Goal: Task Accomplishment & Management: Use online tool/utility

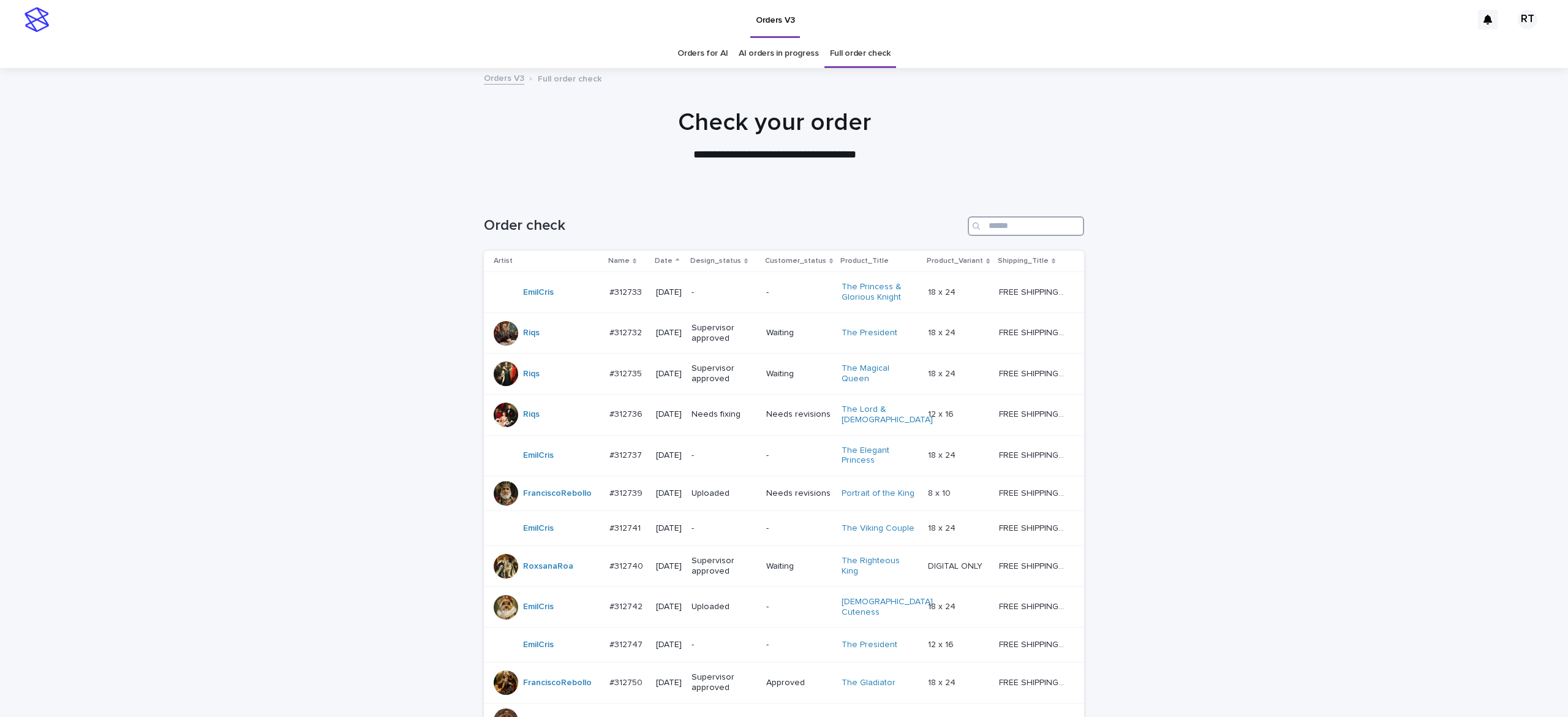
drag, startPoint x: 1003, startPoint y: 230, endPoint x: 1033, endPoint y: 230, distance: 30.0
click at [1003, 229] on input "Search" at bounding box center [1026, 226] width 116 height 20
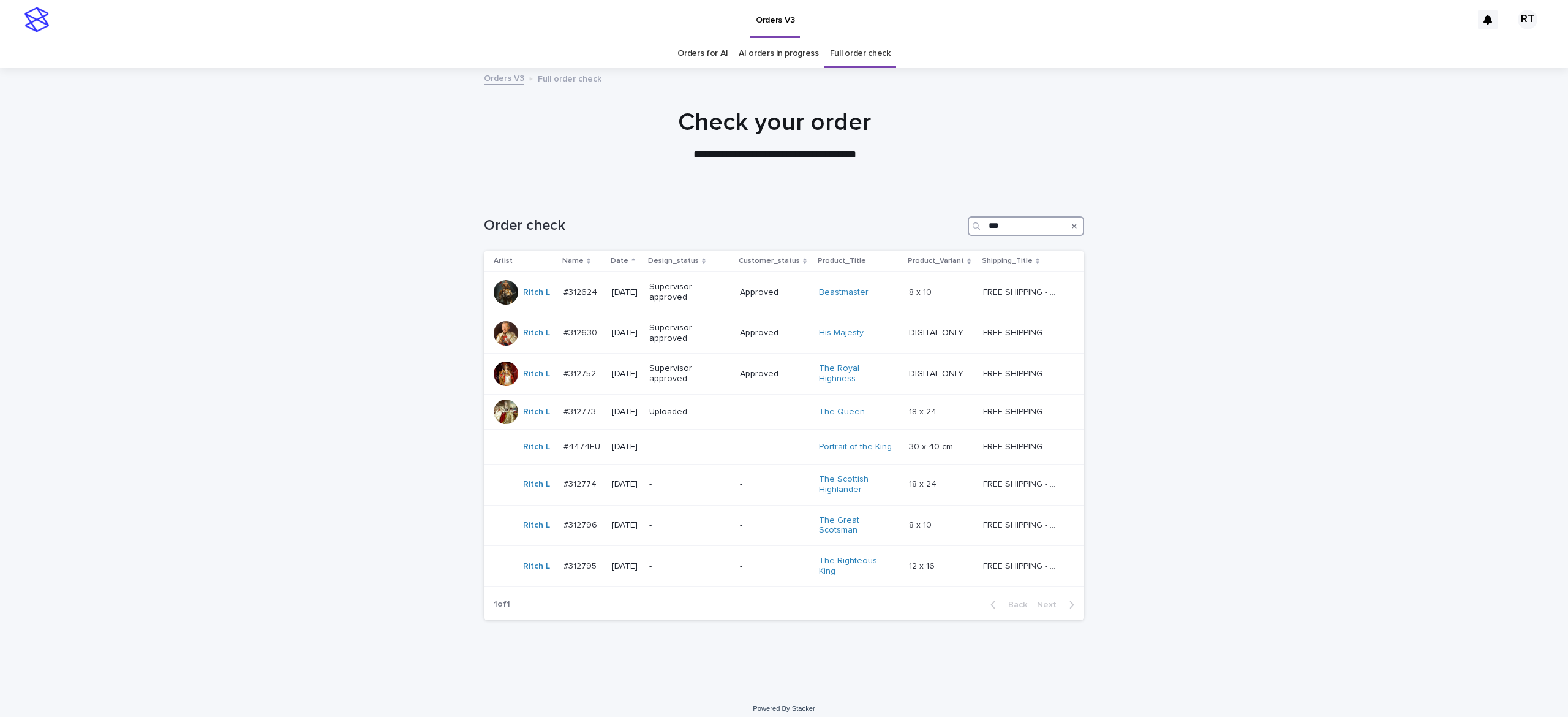
scroll to position [5, 0]
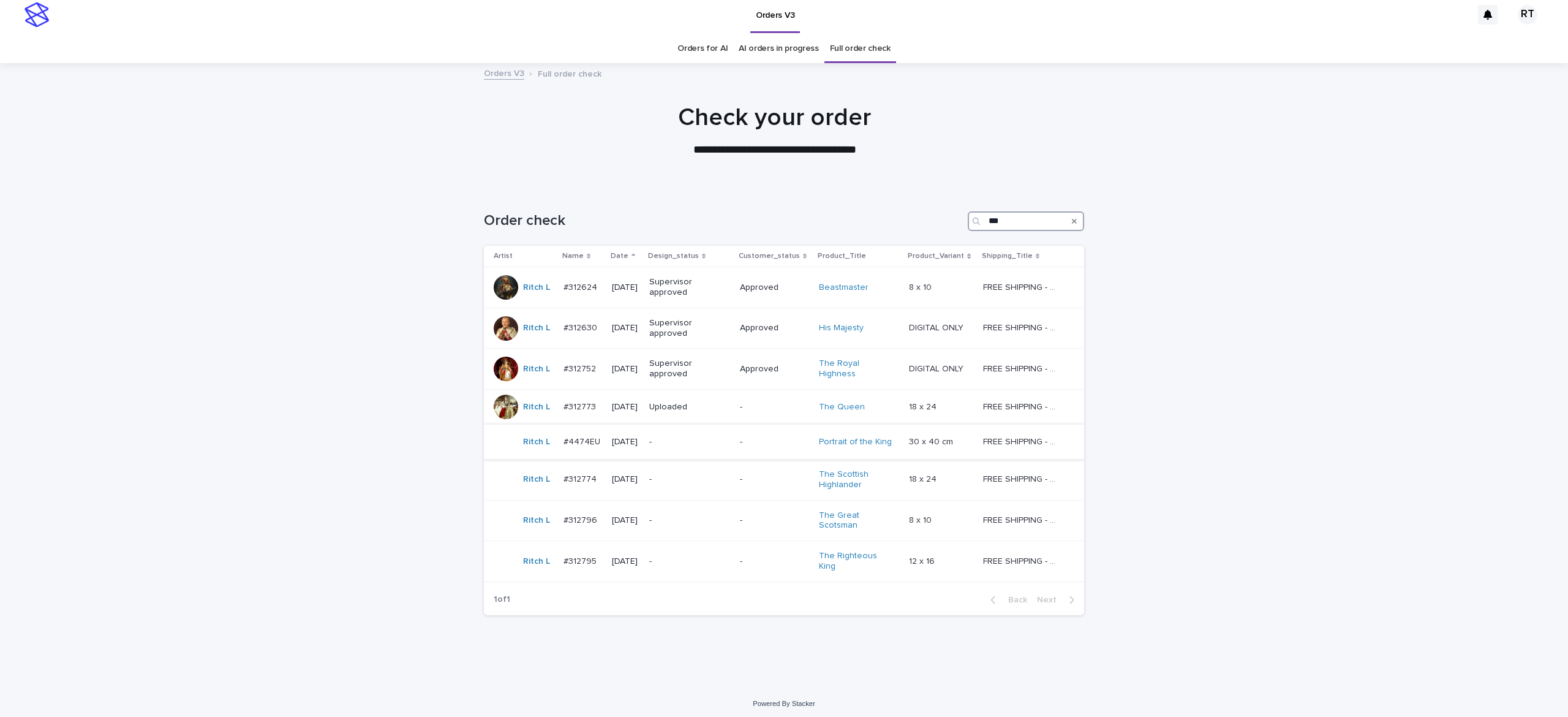
type input "***"
click at [679, 450] on div "-" at bounding box center [689, 442] width 81 height 21
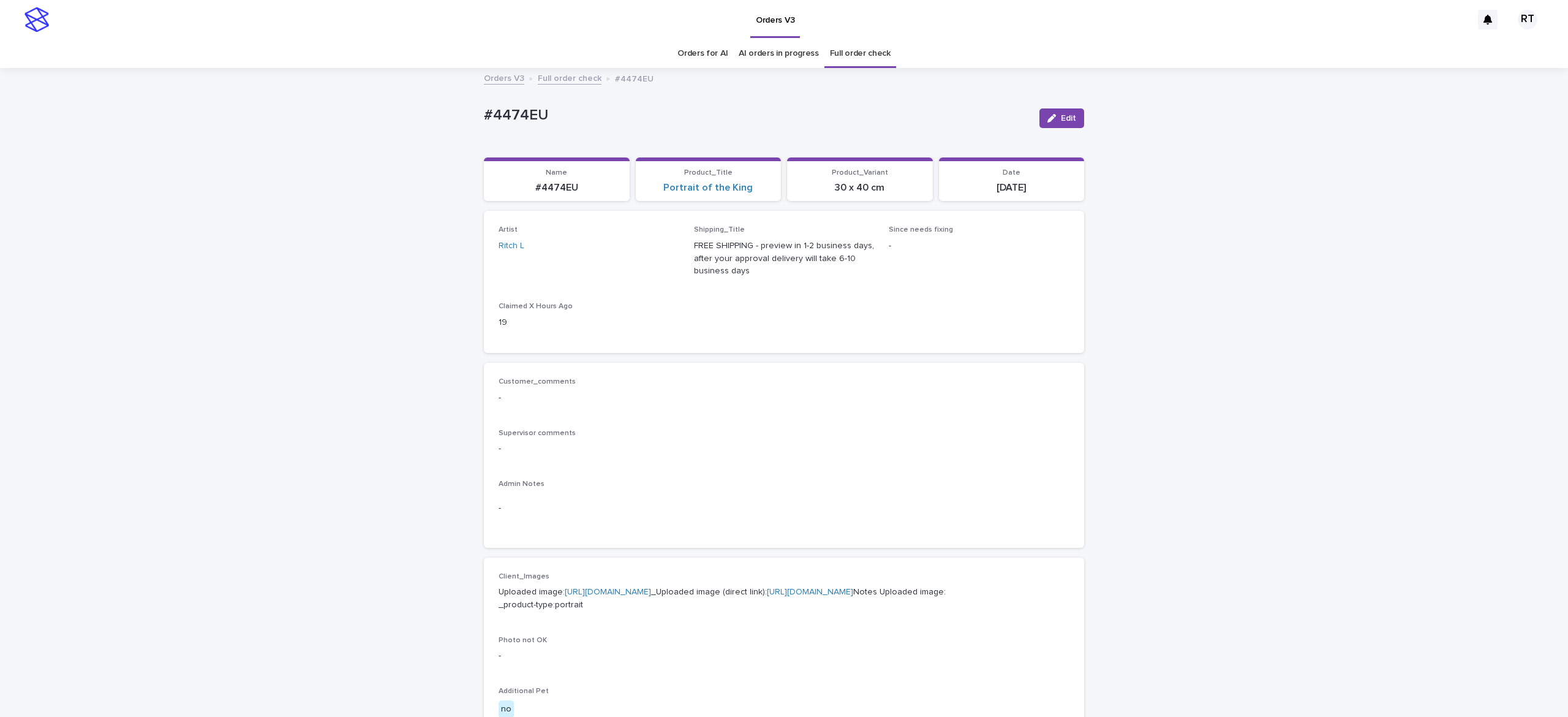
drag, startPoint x: 92, startPoint y: 87, endPoint x: 60, endPoint y: 71, distance: 35.8
click at [60, 71] on div "Orders V3 Full order check #4474EU" at bounding box center [784, 79] width 1568 height 17
drag, startPoint x: 420, startPoint y: 110, endPoint x: 666, endPoint y: 92, distance: 246.7
click at [572, 100] on div "Loading... Saving… Loading... Saving… #4474EU Edit #4474EU Edit Sorry, there wa…" at bounding box center [784, 634] width 1568 height 1129
copy p "#4474EU"
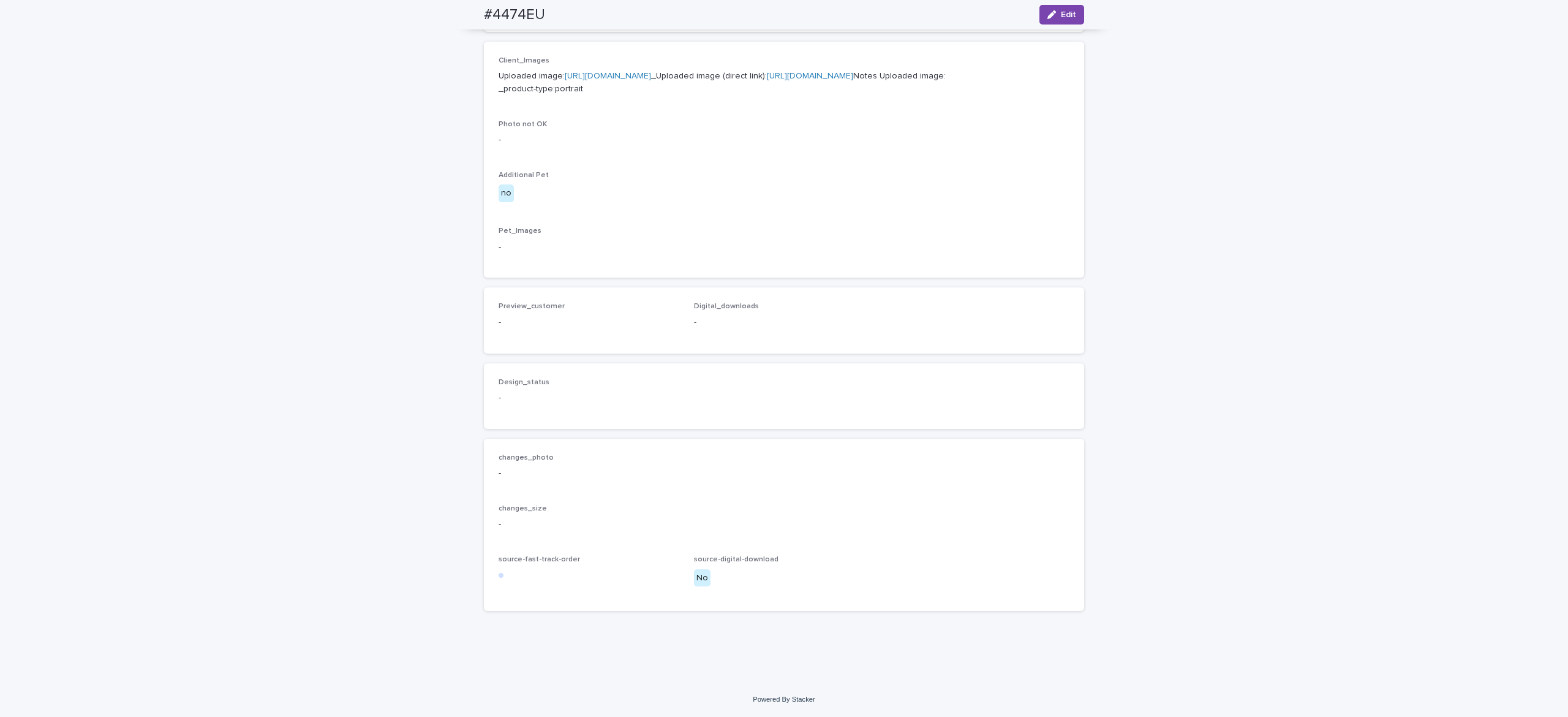
scroll to position [548, 0]
drag, startPoint x: 1056, startPoint y: 12, endPoint x: 683, endPoint y: 305, distance: 474.3
click at [1061, 12] on span "Edit" at bounding box center [1068, 15] width 15 height 9
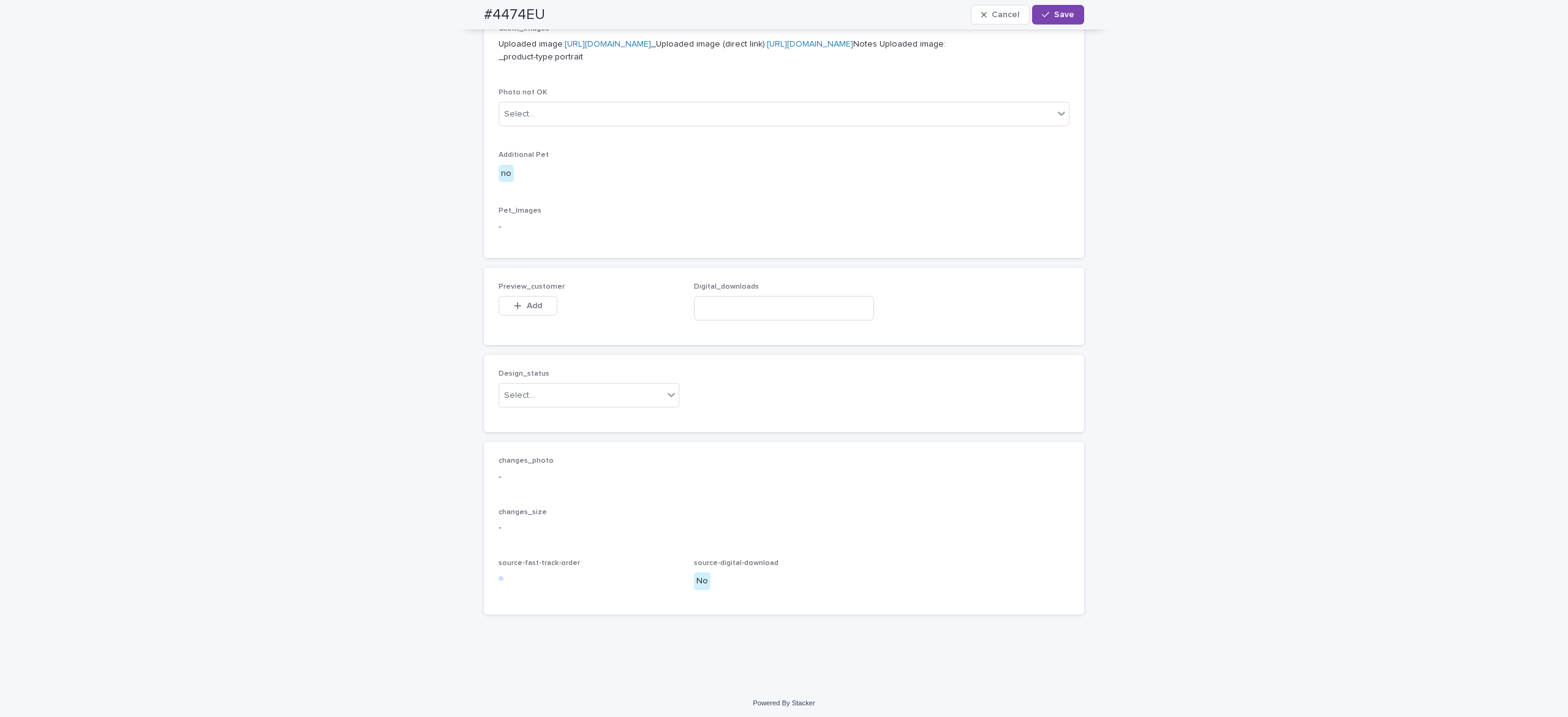
scroll to position [566, 0]
click at [506, 311] on button "Add" at bounding box center [528, 302] width 59 height 20
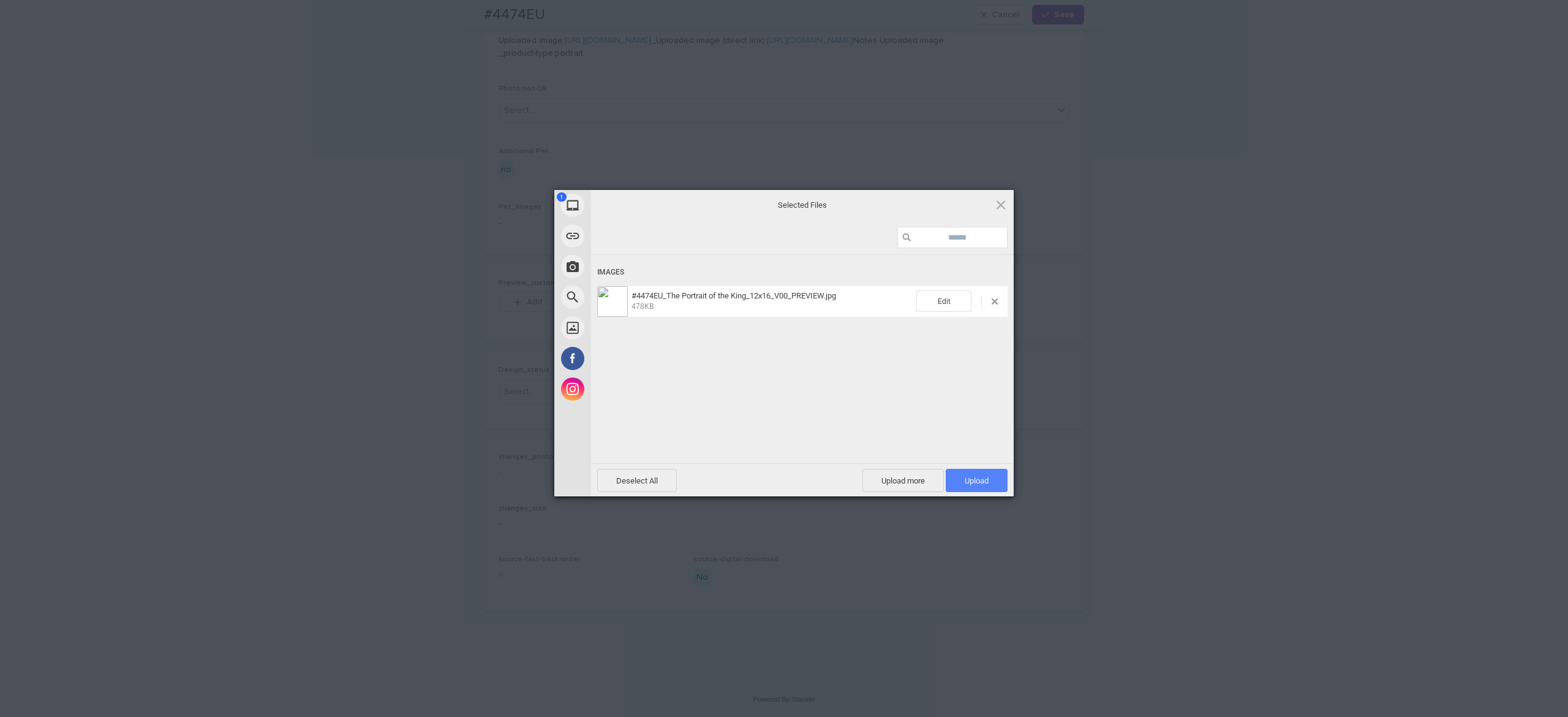
click at [979, 480] on span "Upload 1" at bounding box center [977, 480] width 24 height 9
click at [831, 402] on div "Uploading #4474EU_The Portrait of the King_12x16_V00_PREVIEW.jpg 0.00B / 478KB" at bounding box center [802, 377] width 423 height 245
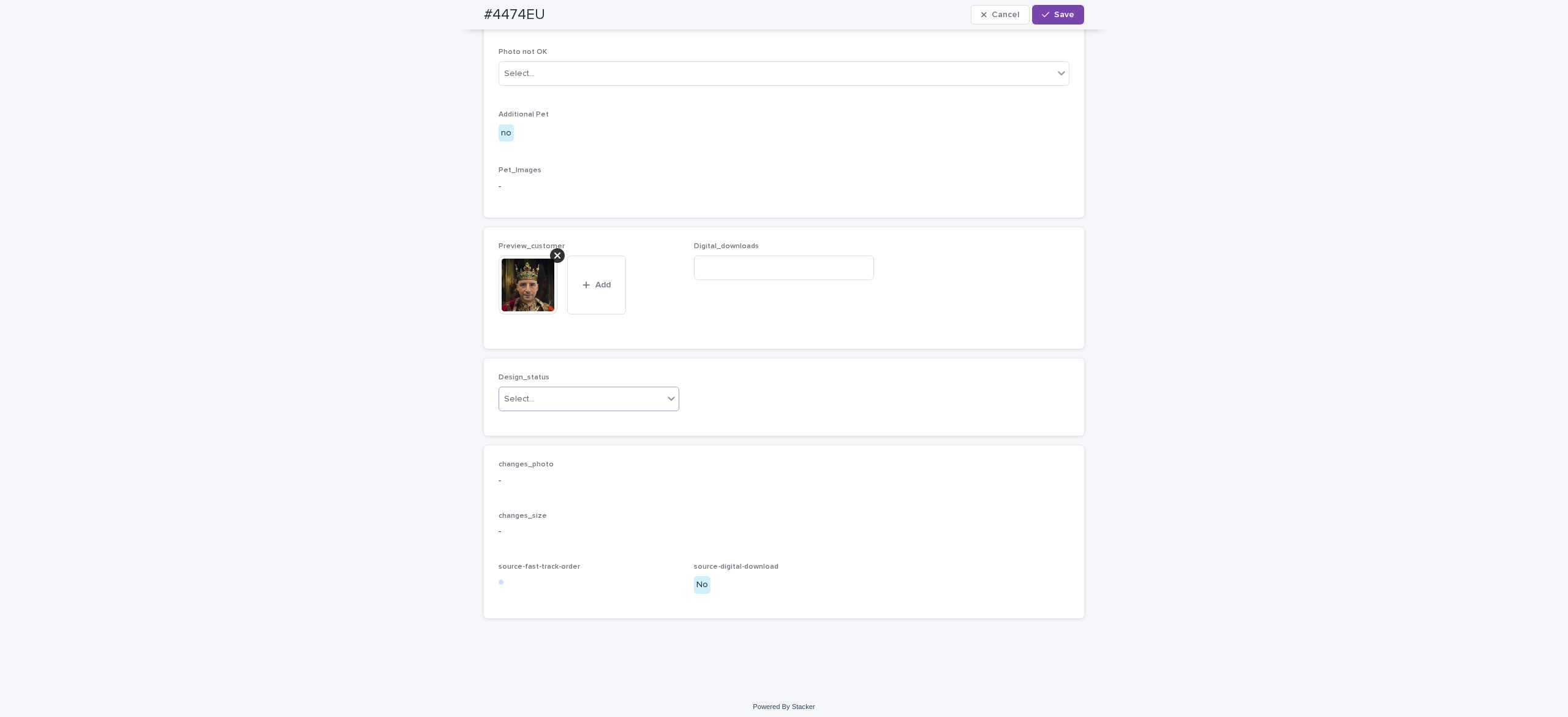
drag, startPoint x: 569, startPoint y: 456, endPoint x: 565, endPoint y: 474, distance: 18.4
click at [570, 409] on div "Select..." at bounding box center [582, 400] width 164 height 21
click at [562, 483] on div "Uploaded" at bounding box center [580, 486] width 180 height 21
drag, startPoint x: 1050, startPoint y: 9, endPoint x: 1043, endPoint y: 33, distance: 25.0
click at [1054, 10] on span "Save" at bounding box center [1064, 15] width 21 height 9
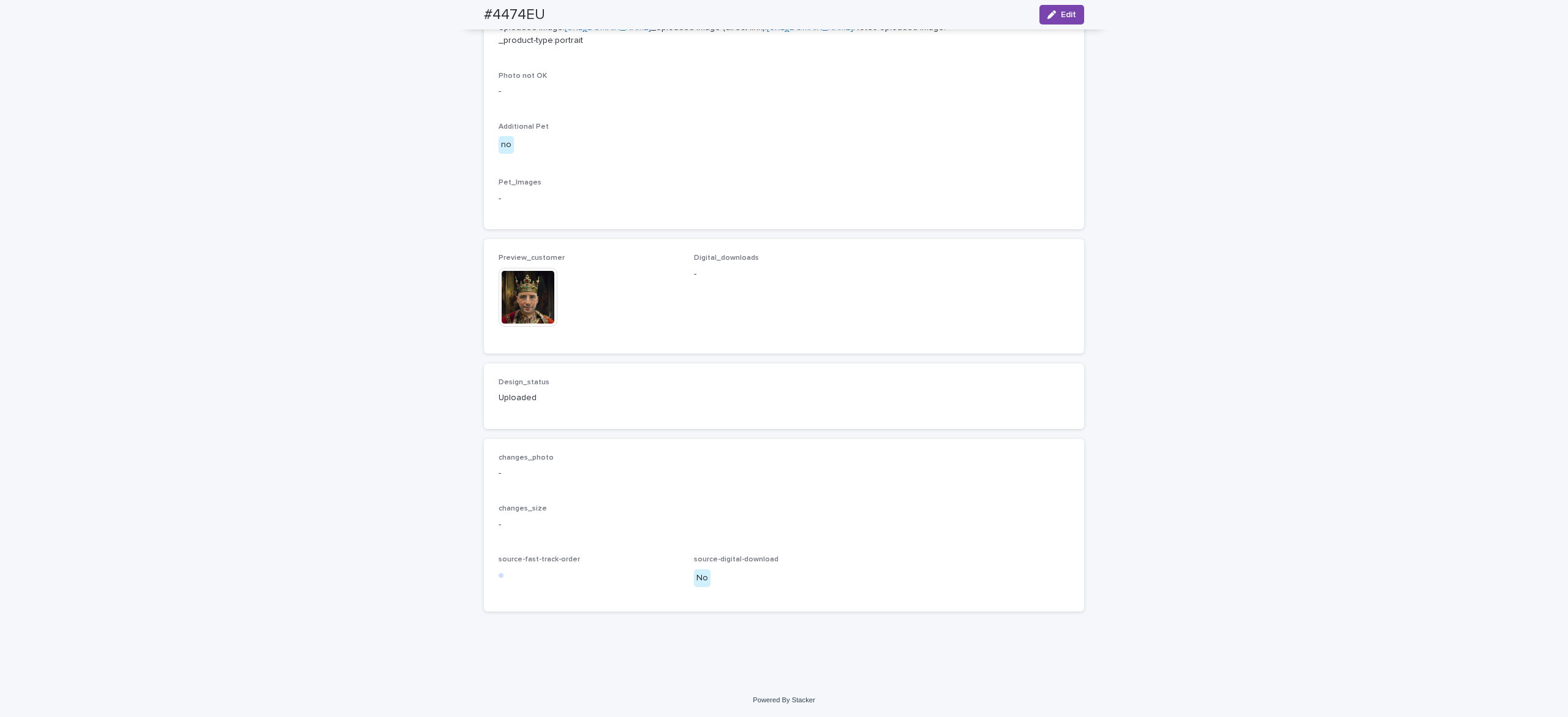
scroll to position [572, 0]
click at [518, 327] on img at bounding box center [528, 297] width 59 height 59
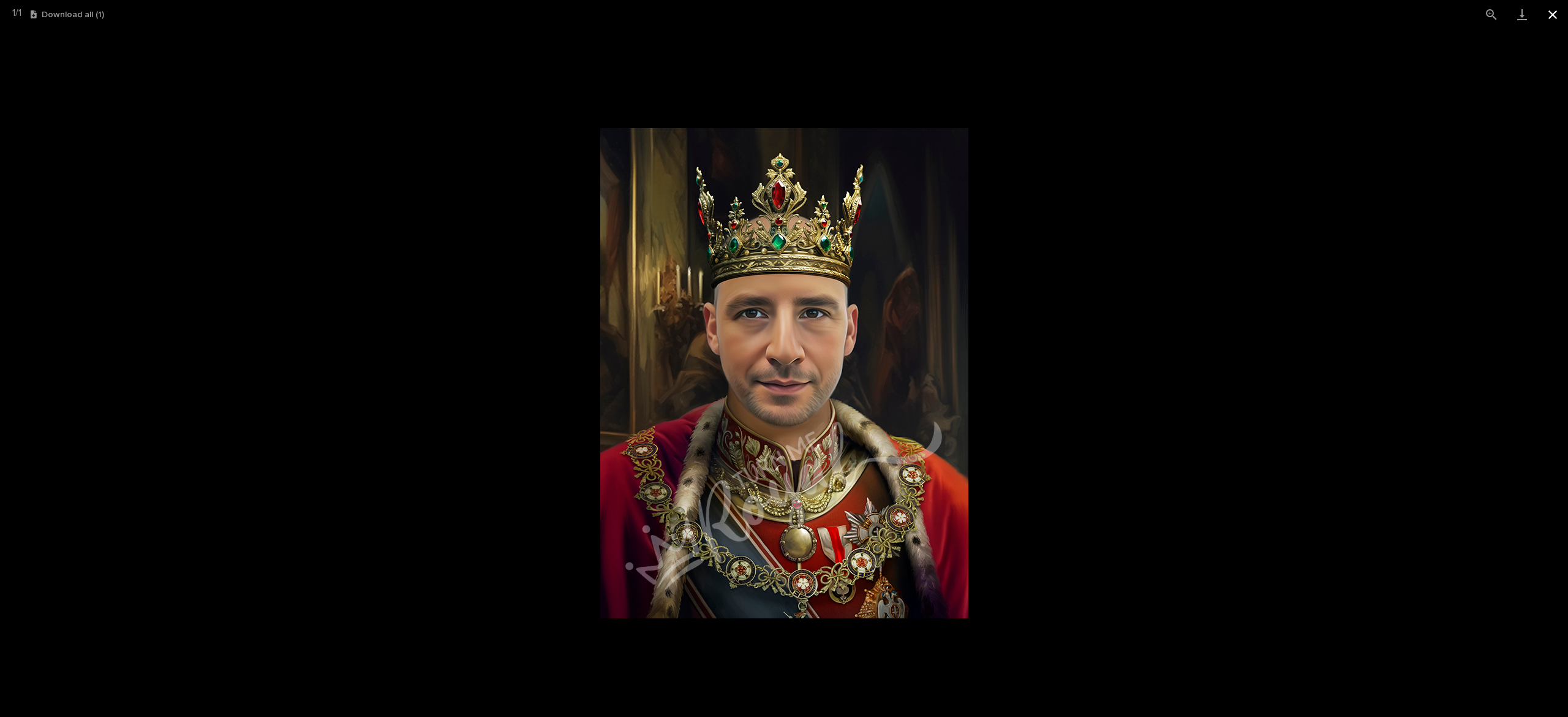
click at [1559, 15] on button "Close gallery" at bounding box center [1553, 15] width 31 height 29
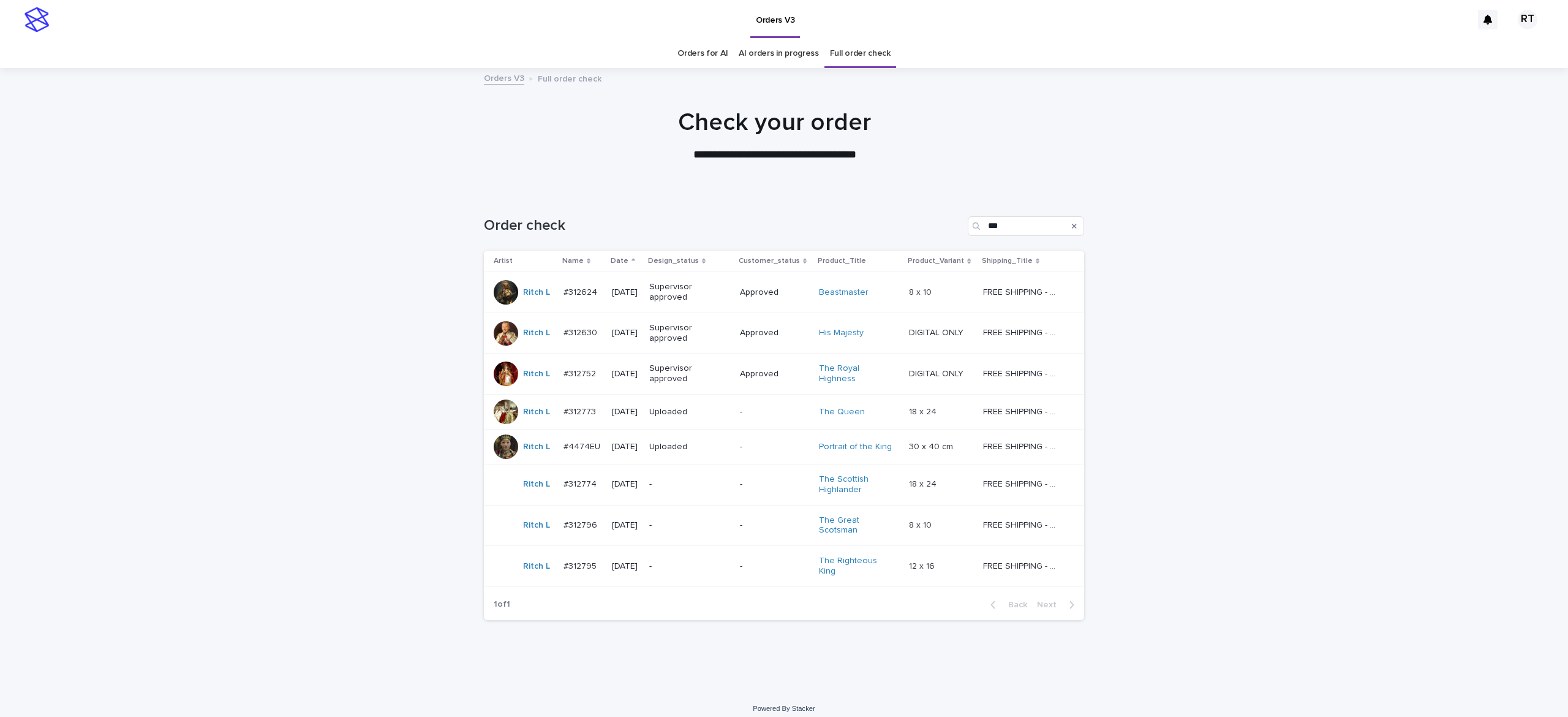
click at [714, 382] on p "Supervisor approved" at bounding box center [688, 374] width 77 height 21
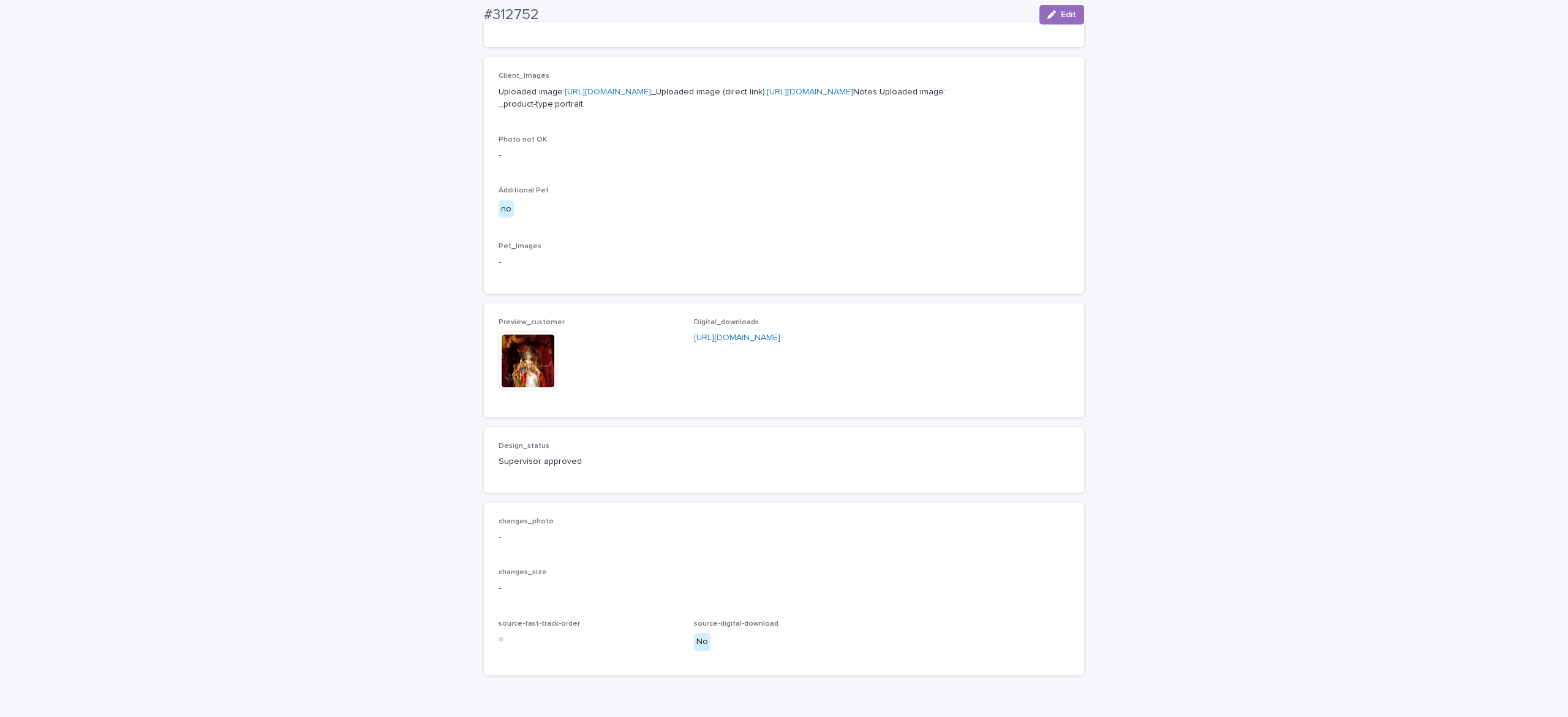
scroll to position [513, 0]
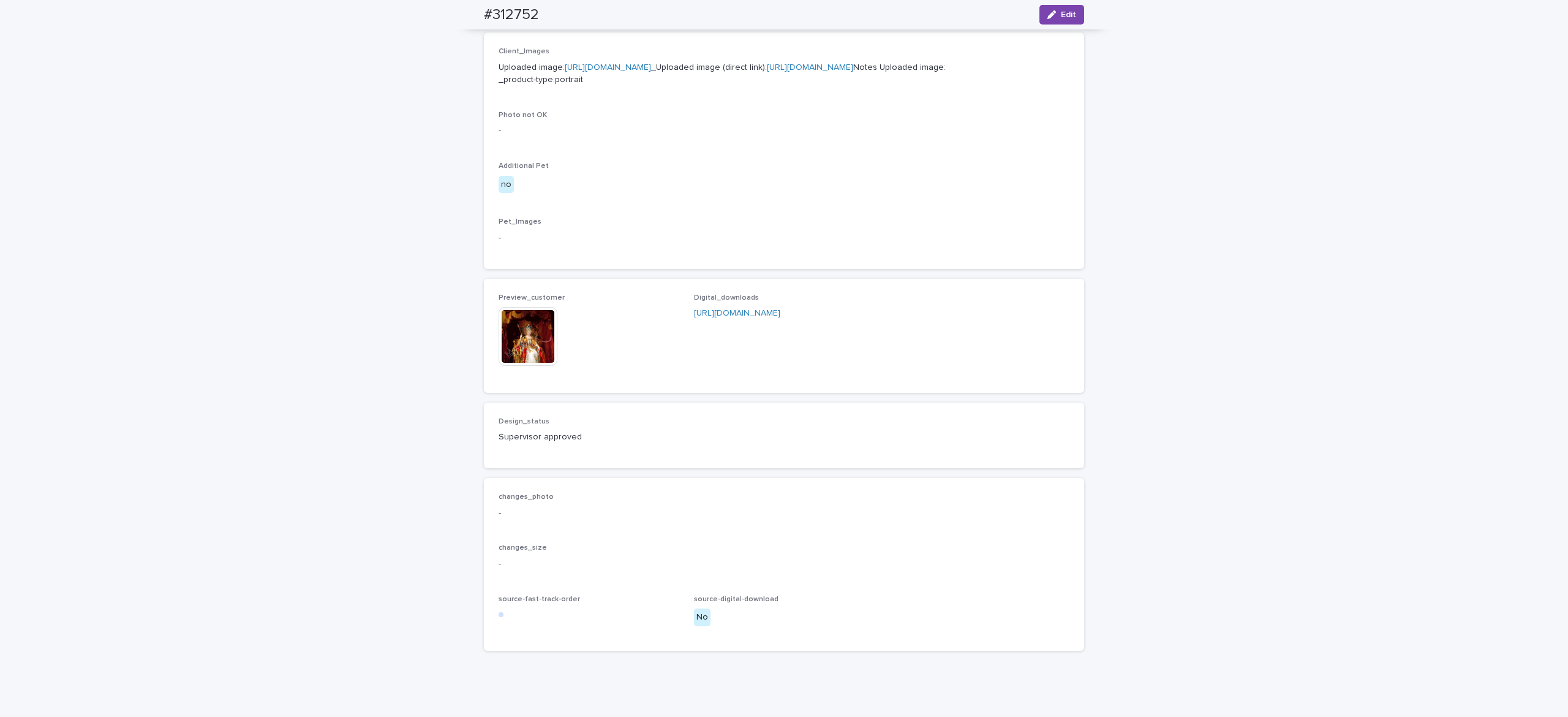
click at [510, 365] on img at bounding box center [528, 336] width 59 height 59
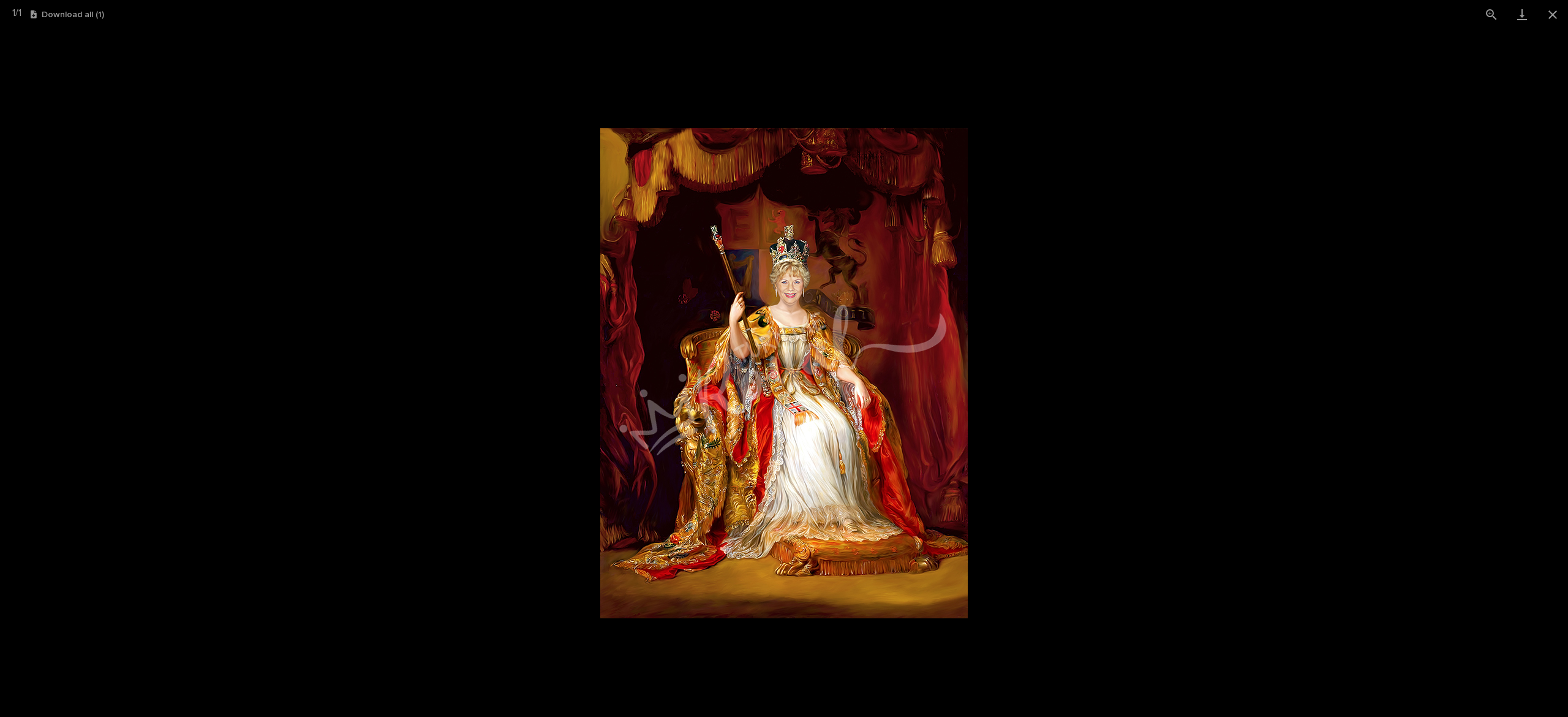
click at [784, 307] on img at bounding box center [784, 373] width 368 height 490
click at [1553, 18] on button "Close gallery" at bounding box center [1553, 15] width 31 height 29
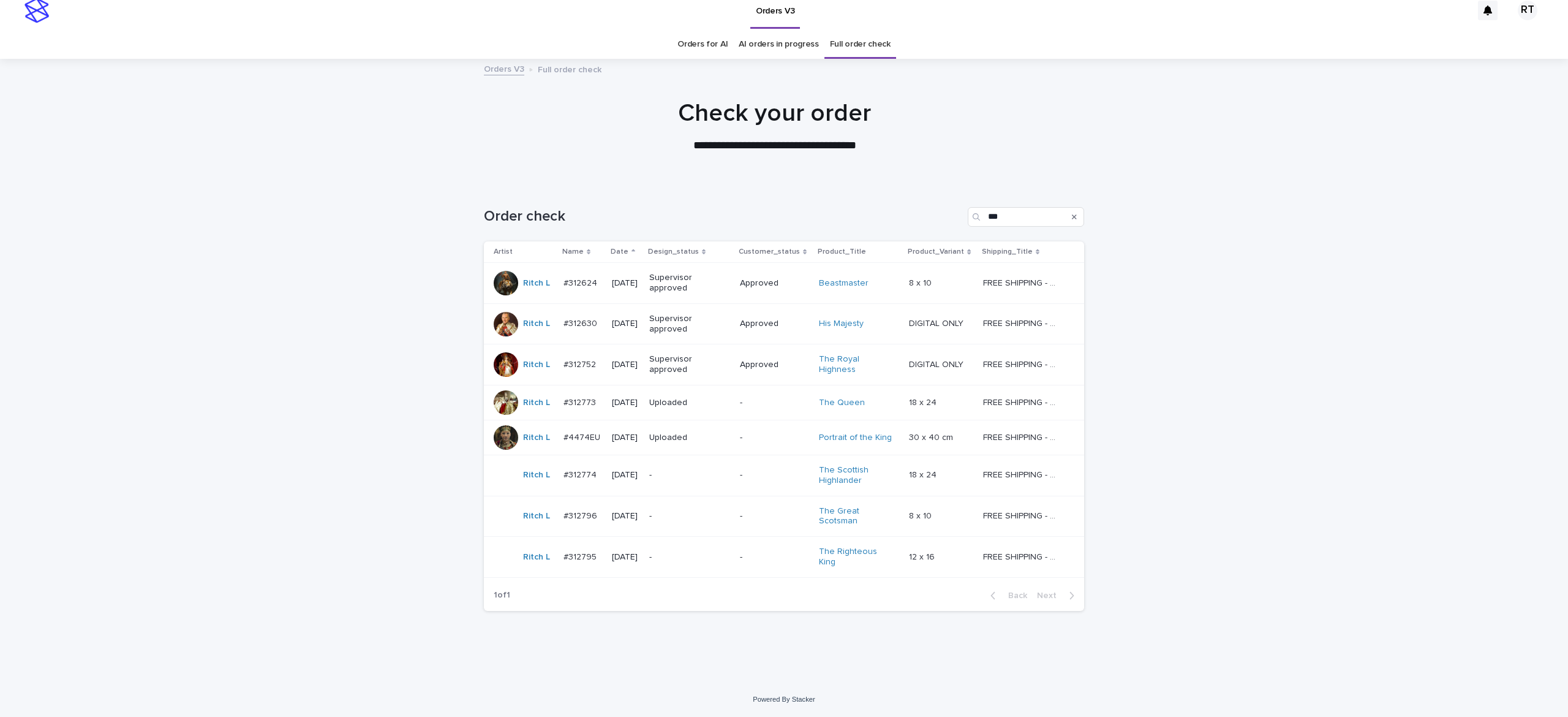
scroll to position [5, 0]
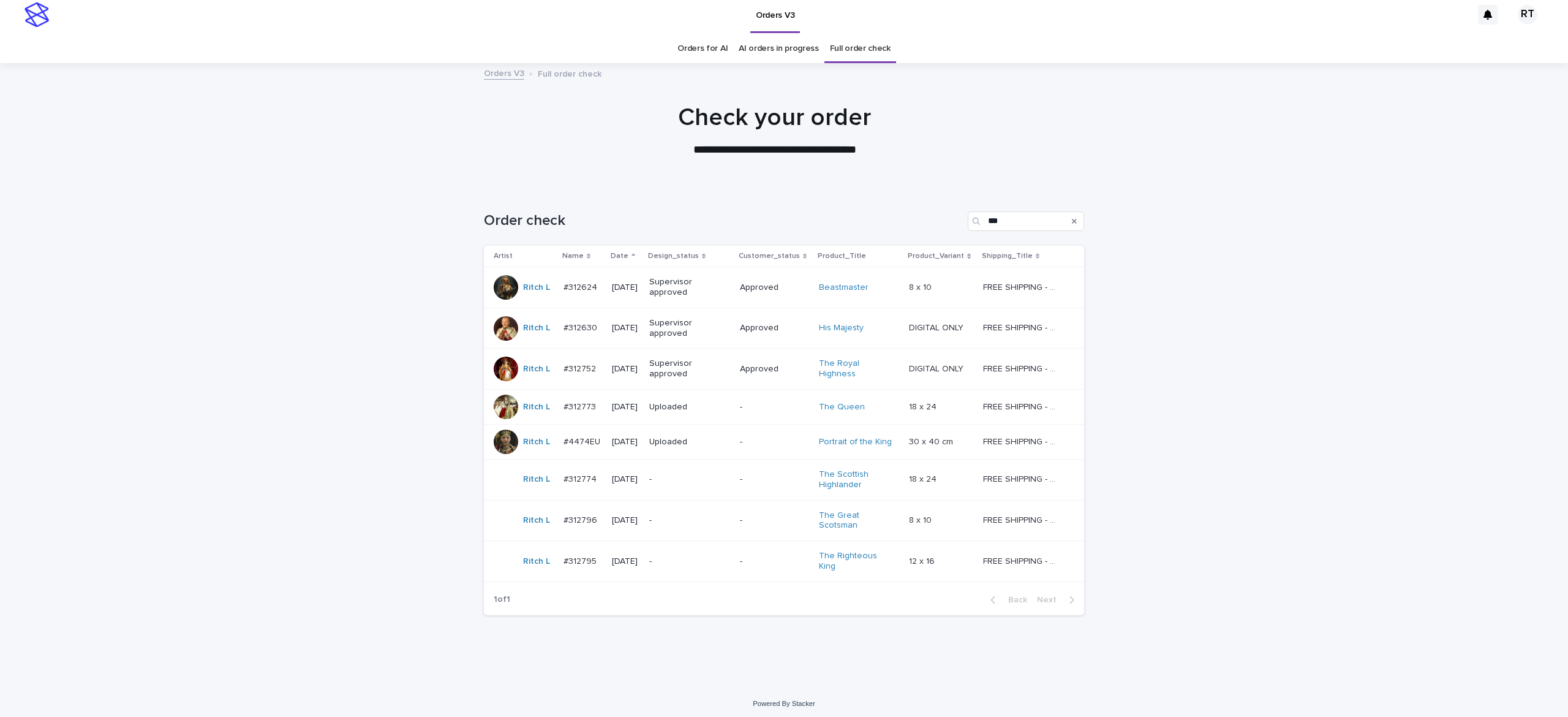
click at [682, 483] on p "-" at bounding box center [688, 479] width 77 height 10
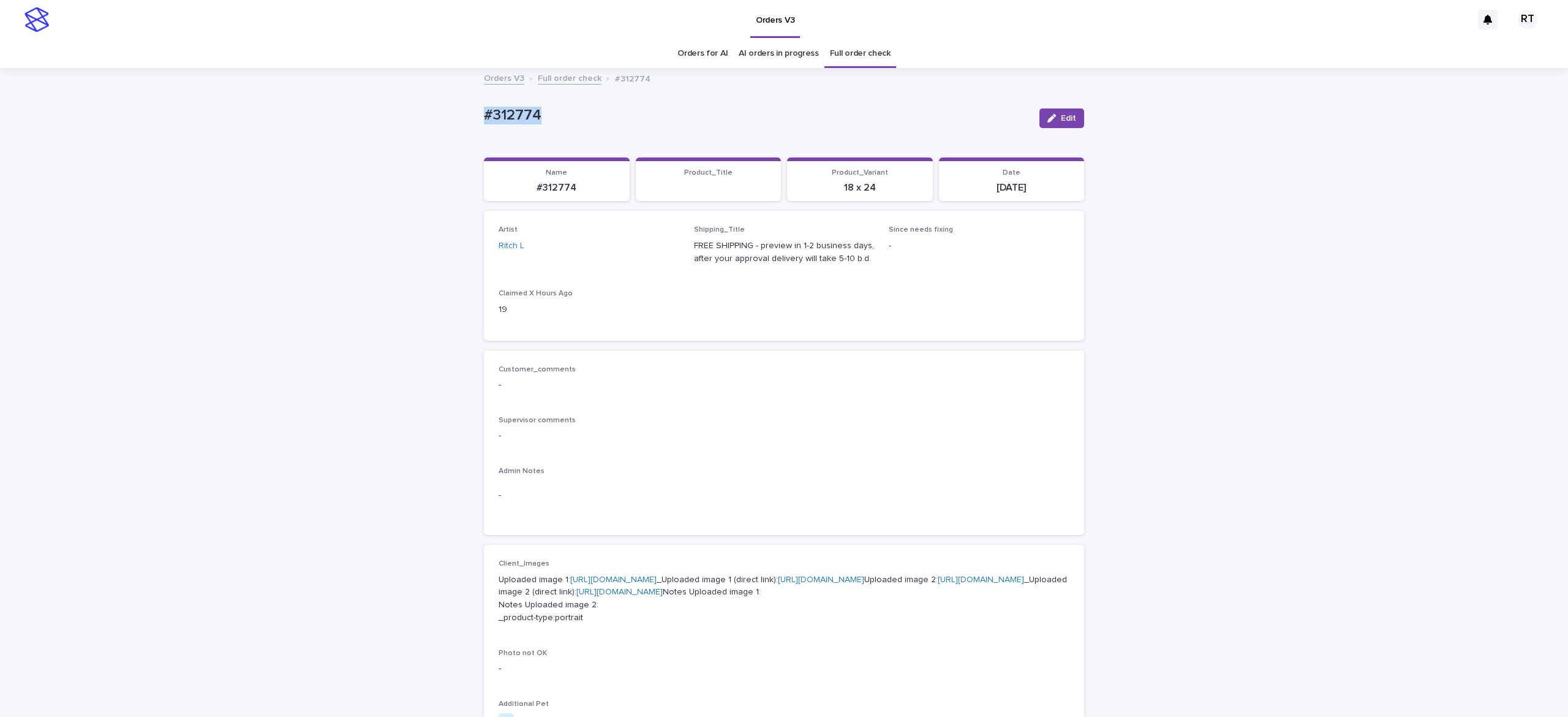
drag, startPoint x: 454, startPoint y: 103, endPoint x: 797, endPoint y: 108, distance: 343.0
click at [691, 93] on div "Loading... Saving… Loading... Saving… #312774 Edit #312774 Edit Sorry, there wa…" at bounding box center [784, 640] width 1568 height 1141
drag, startPoint x: 99, startPoint y: 218, endPoint x: 1192, endPoint y: 450, distance: 1117.4
click at [104, 228] on div "Loading... Saving… Loading... Saving… #312774 Edit #312774 Edit Sorry, there wa…" at bounding box center [784, 640] width 1568 height 1141
drag, startPoint x: 437, startPoint y: 110, endPoint x: 712, endPoint y: 113, distance: 275.0
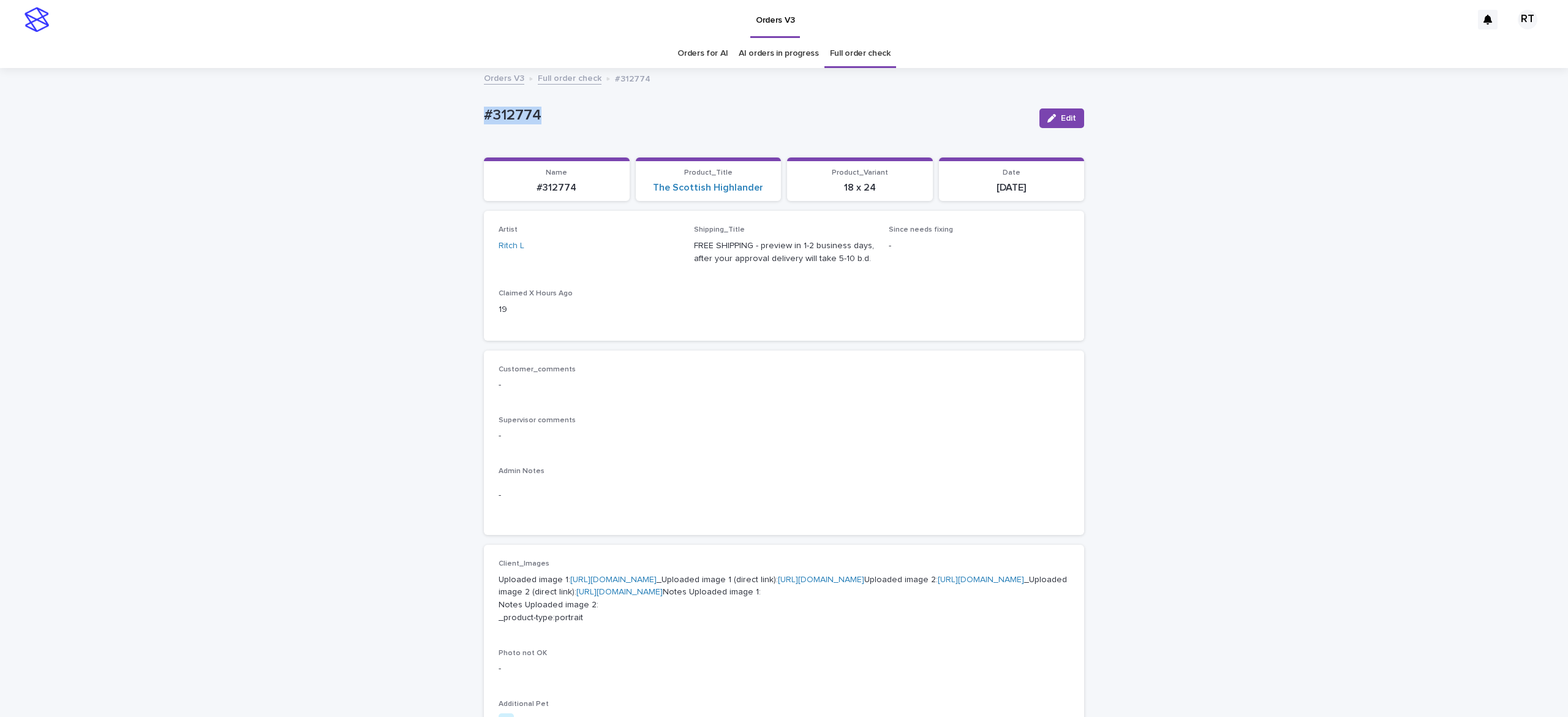
click at [689, 103] on div "Loading... Saving… Loading... Saving… #312774 Edit #312774 Edit Sorry, there wa…" at bounding box center [784, 640] width 1568 height 1141
copy p "#312774"
drag, startPoint x: 1055, startPoint y: 121, endPoint x: 1476, endPoint y: 357, distance: 482.6
click at [1061, 121] on span "Edit" at bounding box center [1068, 118] width 15 height 9
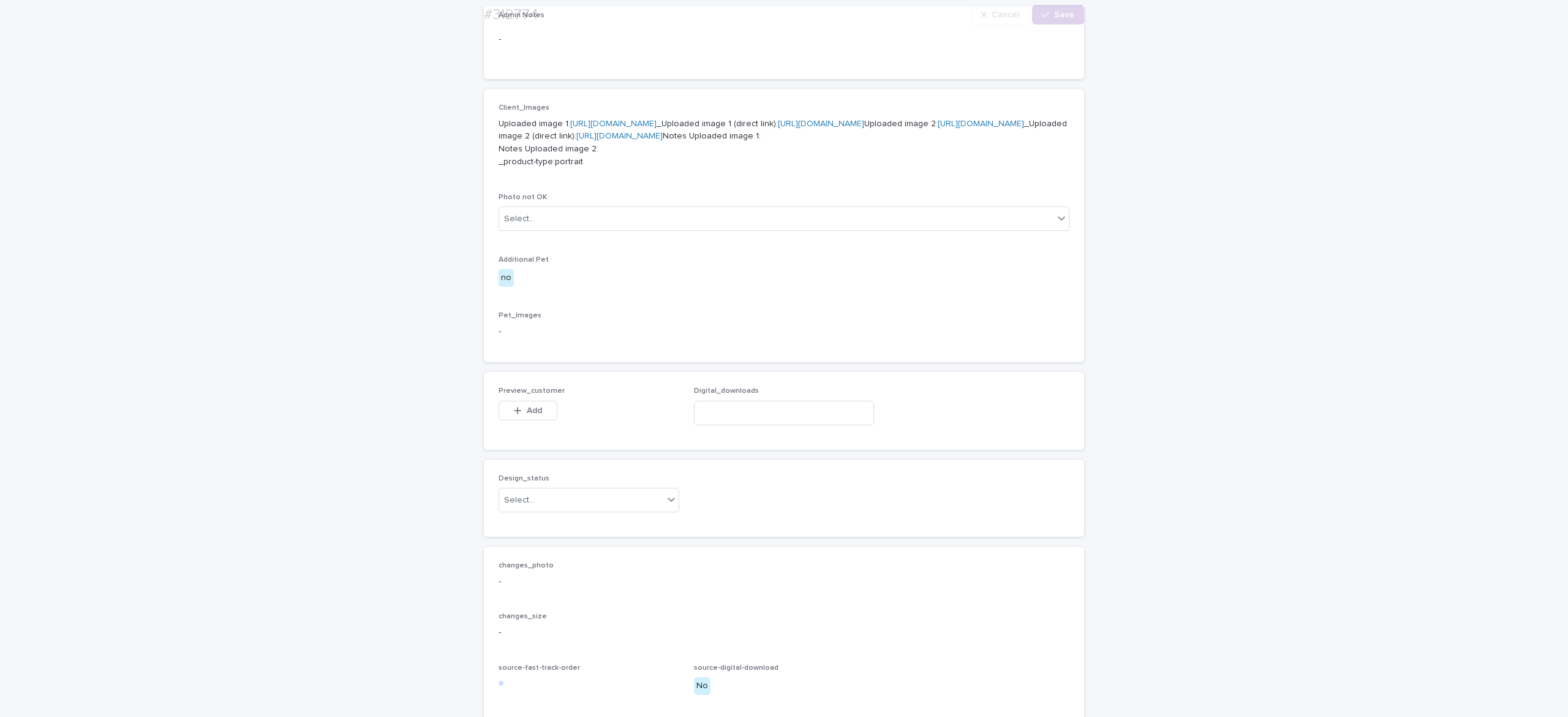
scroll to position [678, 0]
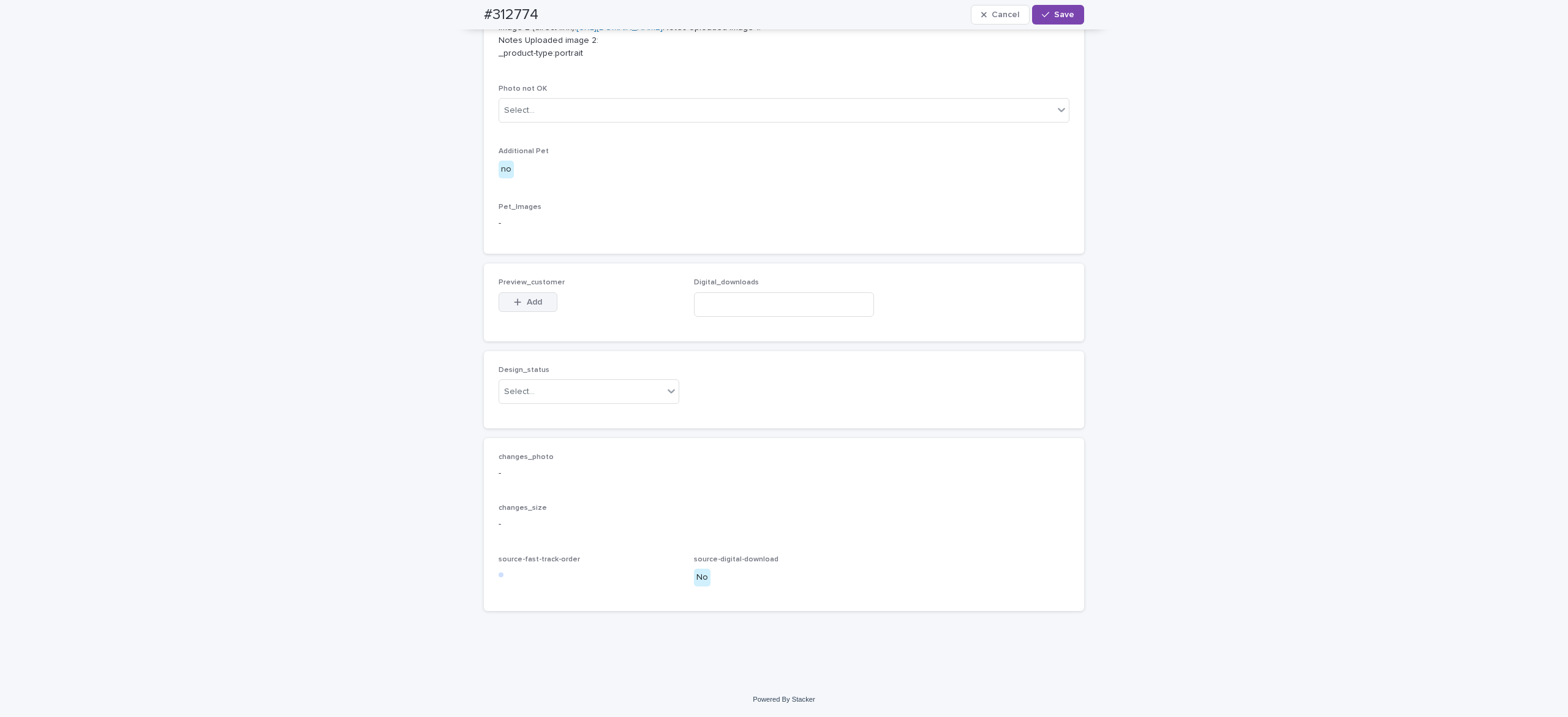
click at [502, 298] on button "Add" at bounding box center [528, 302] width 59 height 20
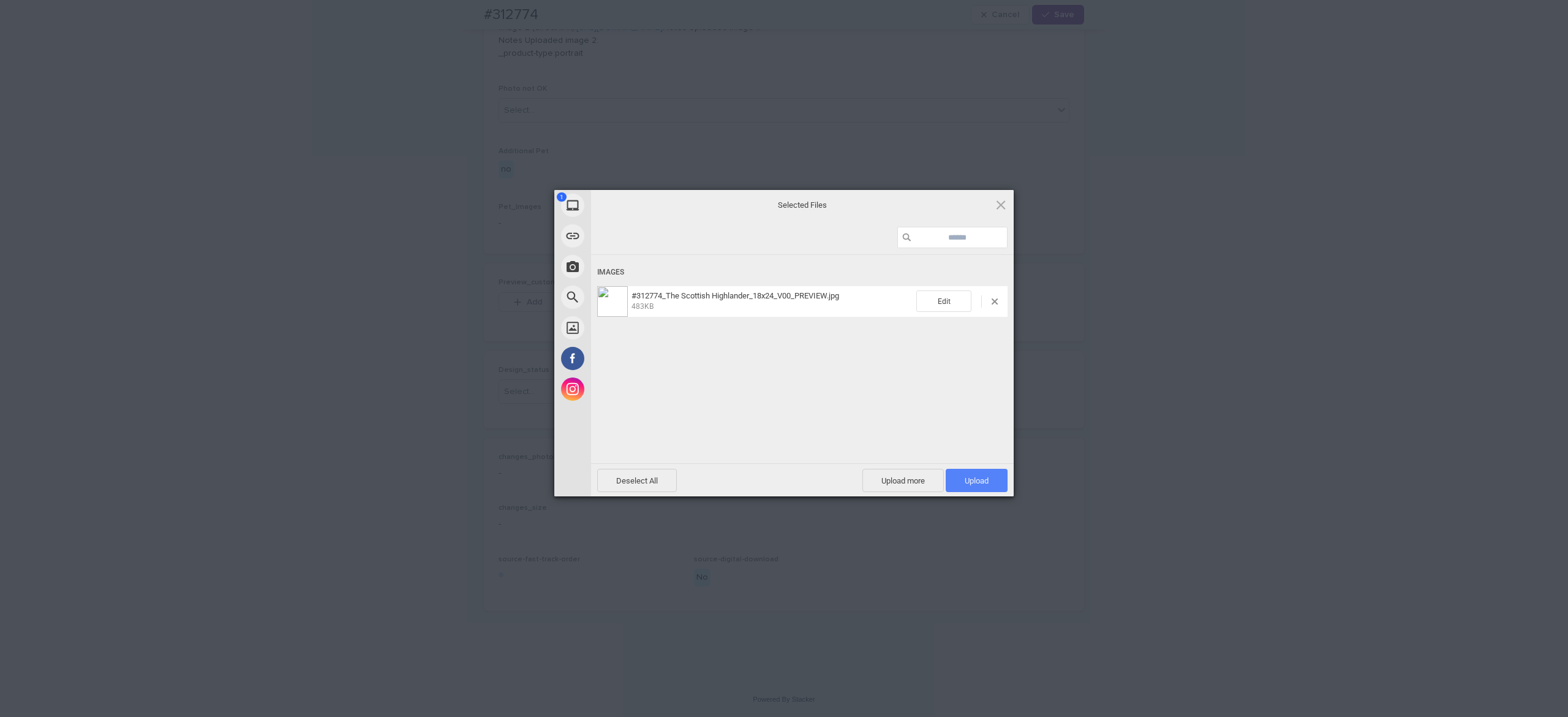
drag, startPoint x: 976, startPoint y: 478, endPoint x: 981, endPoint y: 475, distance: 5.8
click at [978, 477] on span "Upload 1" at bounding box center [977, 480] width 24 height 9
click at [722, 376] on div "Uploading #312774_The Scottish Highlander_18x24_V00_PREVIEW.jpg 0.00B / 483KB" at bounding box center [802, 377] width 423 height 245
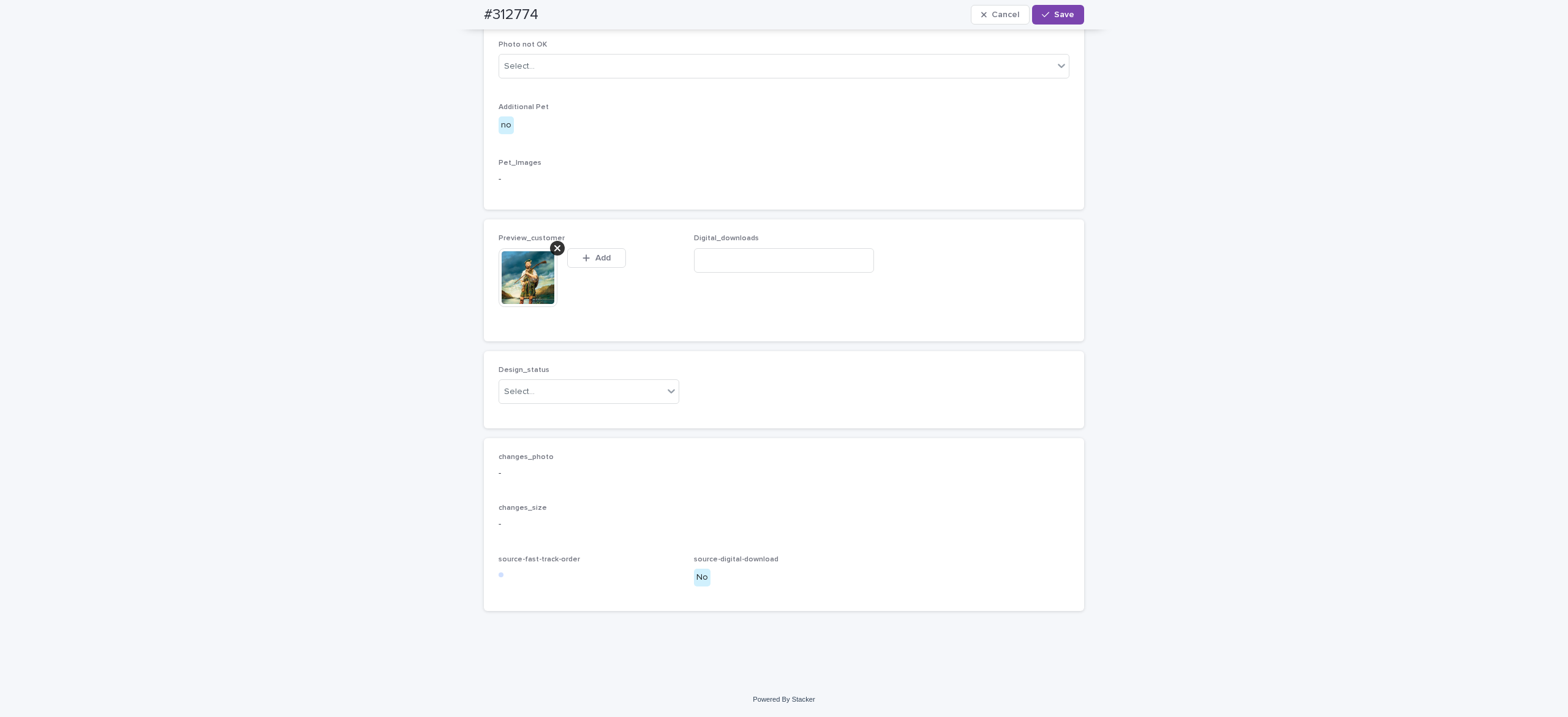
scroll to position [701, 0]
click at [592, 402] on div "Select..." at bounding box center [582, 392] width 164 height 21
click at [596, 439] on div "Uploaded" at bounding box center [580, 437] width 180 height 21
drag, startPoint x: 1052, startPoint y: 14, endPoint x: 1037, endPoint y: 23, distance: 17.5
click at [1054, 14] on span "Save" at bounding box center [1064, 15] width 21 height 9
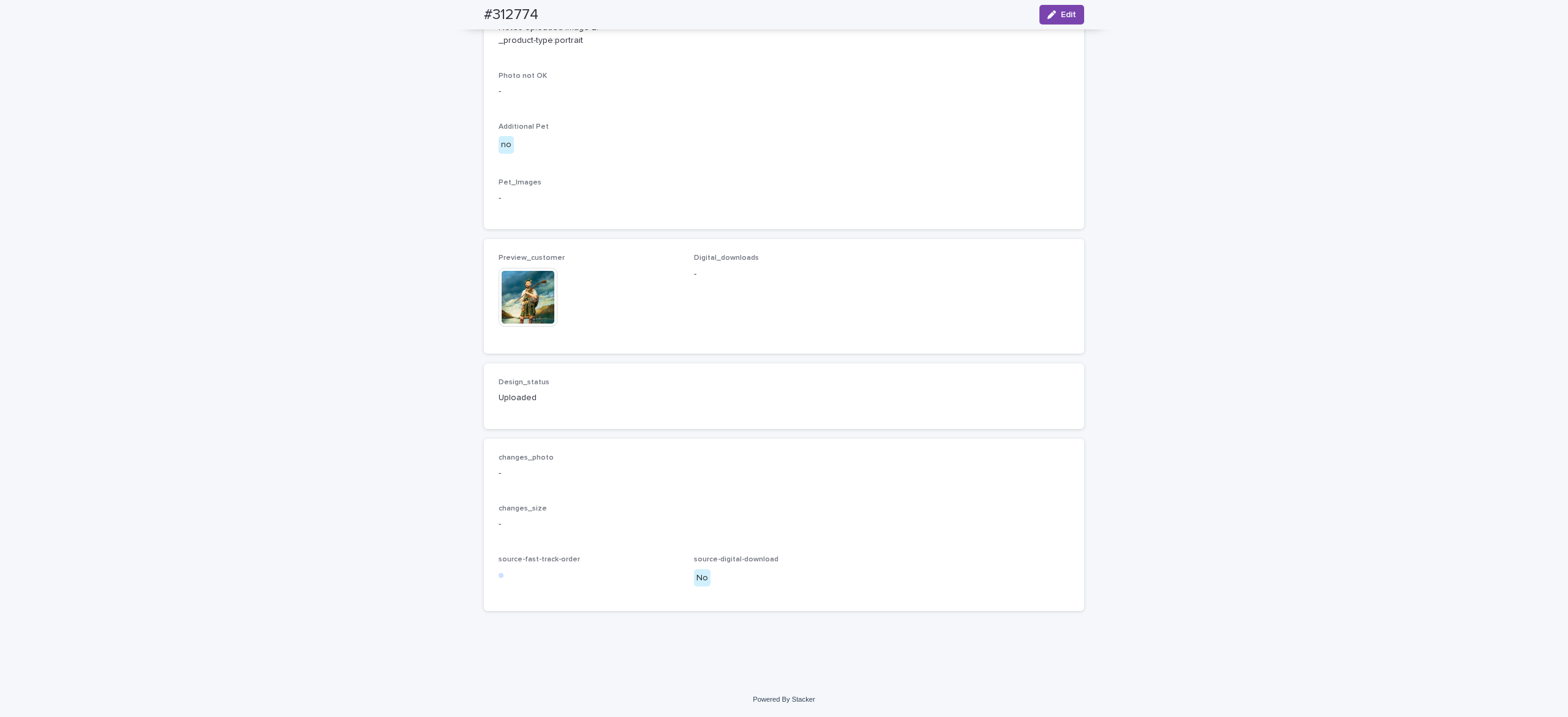
scroll to position [684, 0]
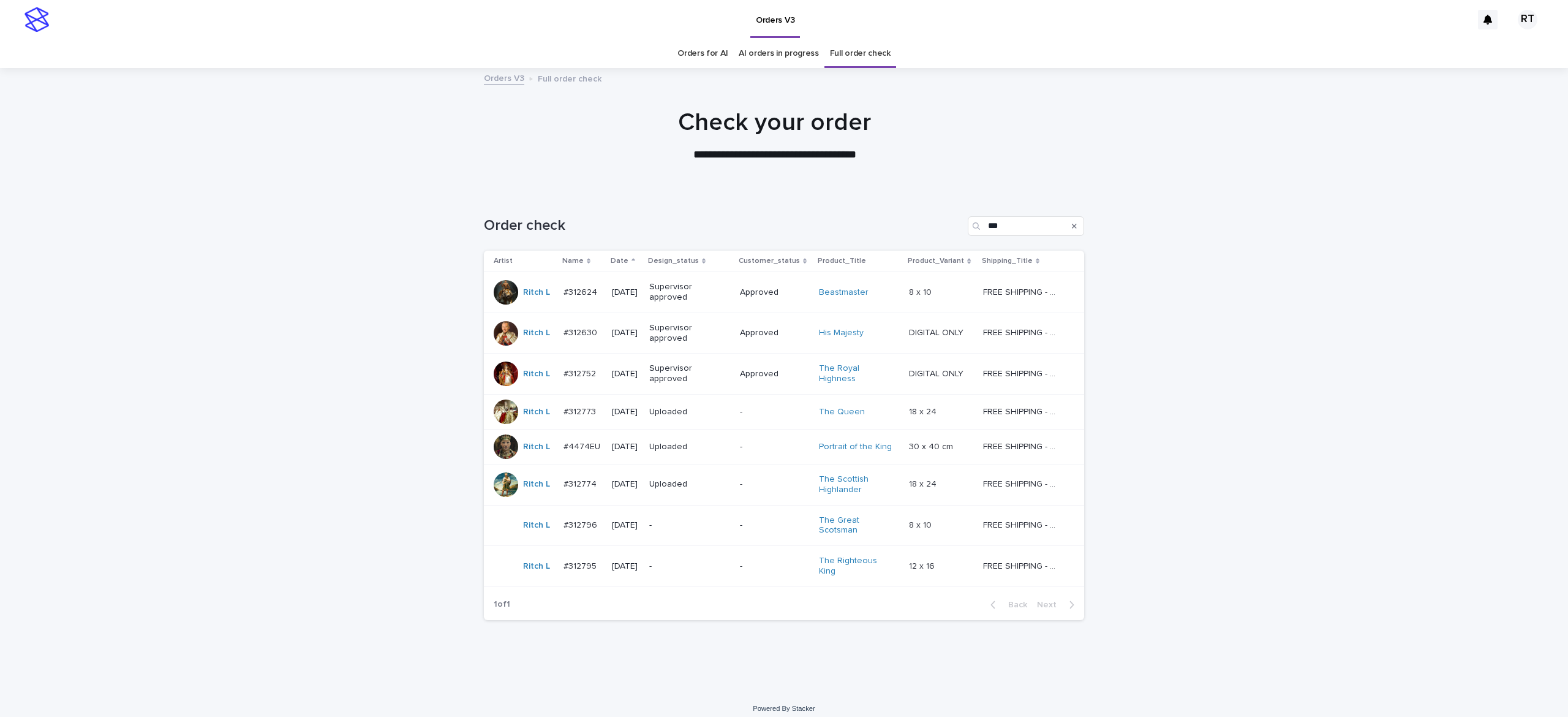
click at [675, 530] on p "-" at bounding box center [688, 525] width 77 height 10
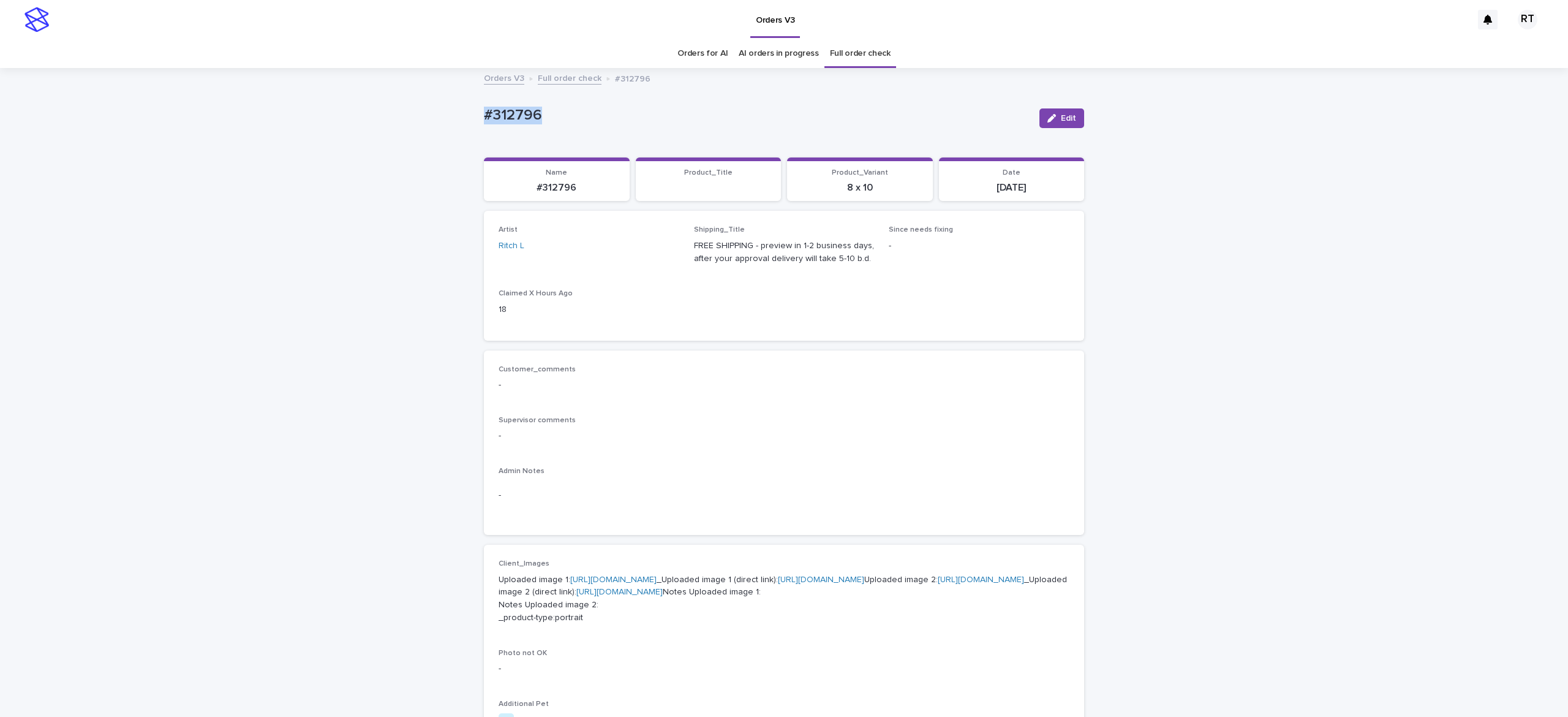
drag, startPoint x: 454, startPoint y: 105, endPoint x: 689, endPoint y: 107, distance: 235.0
click at [645, 104] on div "Loading... Saving… Loading... Saving… #312796 Edit #312796 Edit Sorry, there wa…" at bounding box center [784, 640] width 1568 height 1141
drag, startPoint x: 92, startPoint y: 259, endPoint x: 99, endPoint y: 260, distance: 7.1
click at [96, 259] on div "Loading... Saving… Loading... Saving… #312796 Edit #312796 Edit Sorry, there wa…" at bounding box center [784, 640] width 1568 height 1141
drag, startPoint x: 559, startPoint y: 107, endPoint x: 637, endPoint y: 113, distance: 78.2
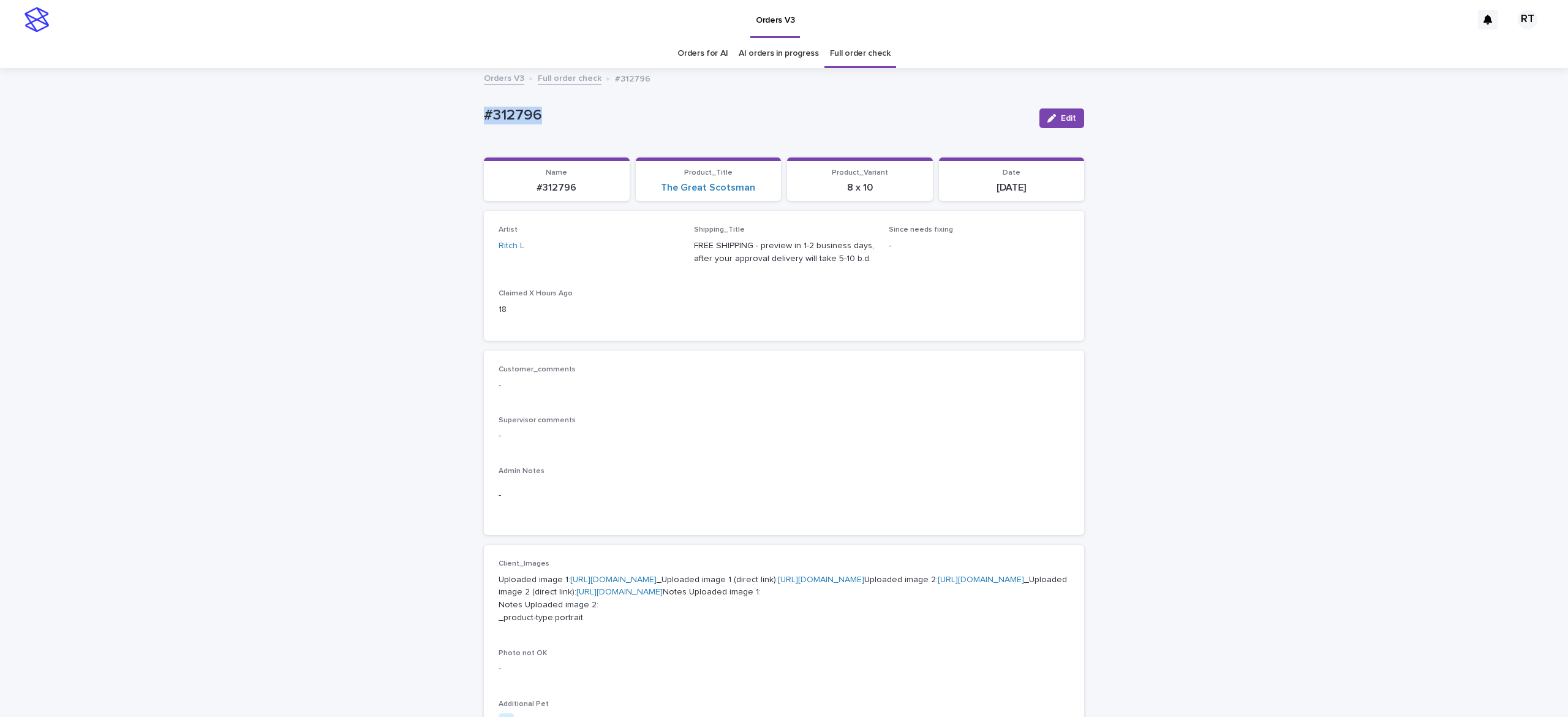
click at [620, 110] on div "Loading... Saving… Loading... Saving… #312796 Edit #312796 Edit Sorry, there wa…" at bounding box center [784, 640] width 1568 height 1141
copy p "#312796"
